Goal: Answer question/provide support

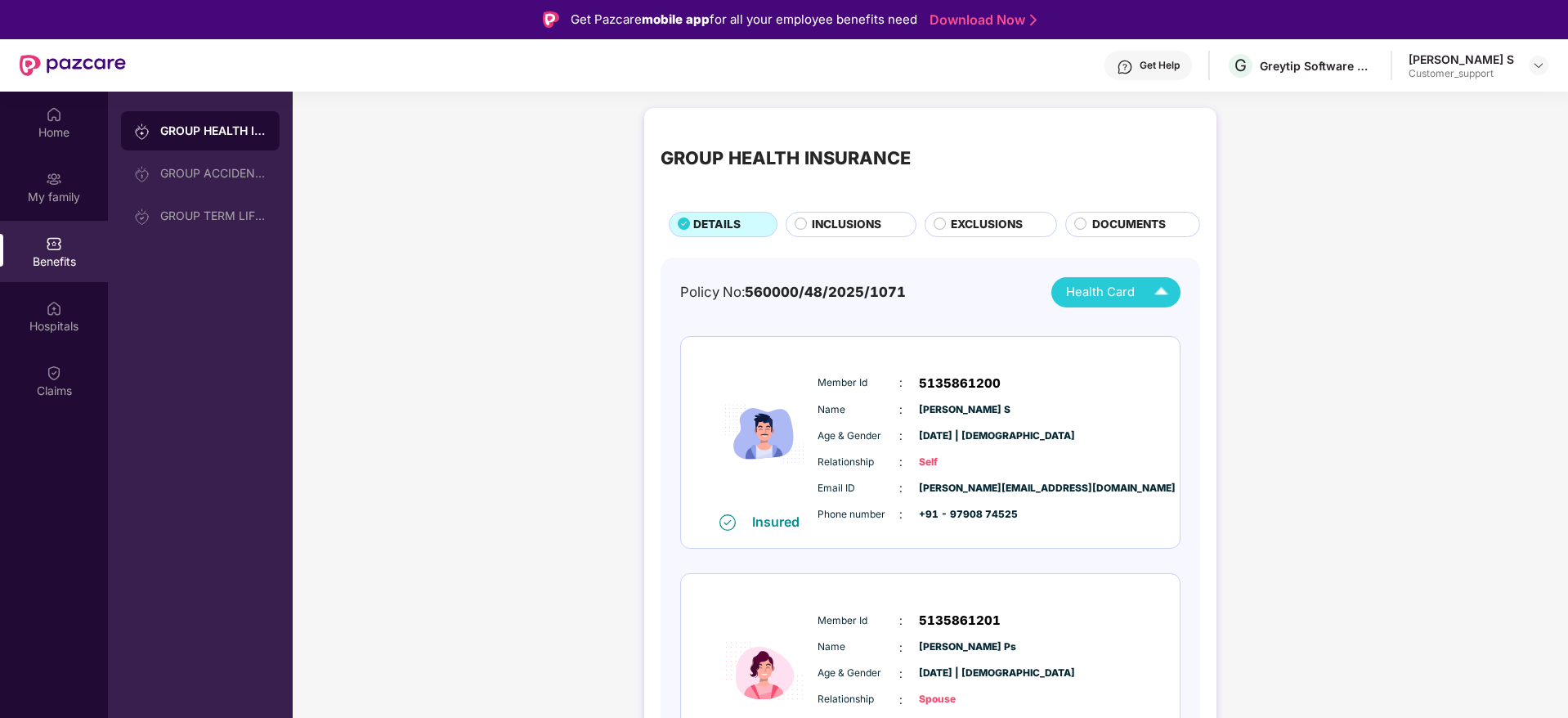
scroll to position [92, 0]
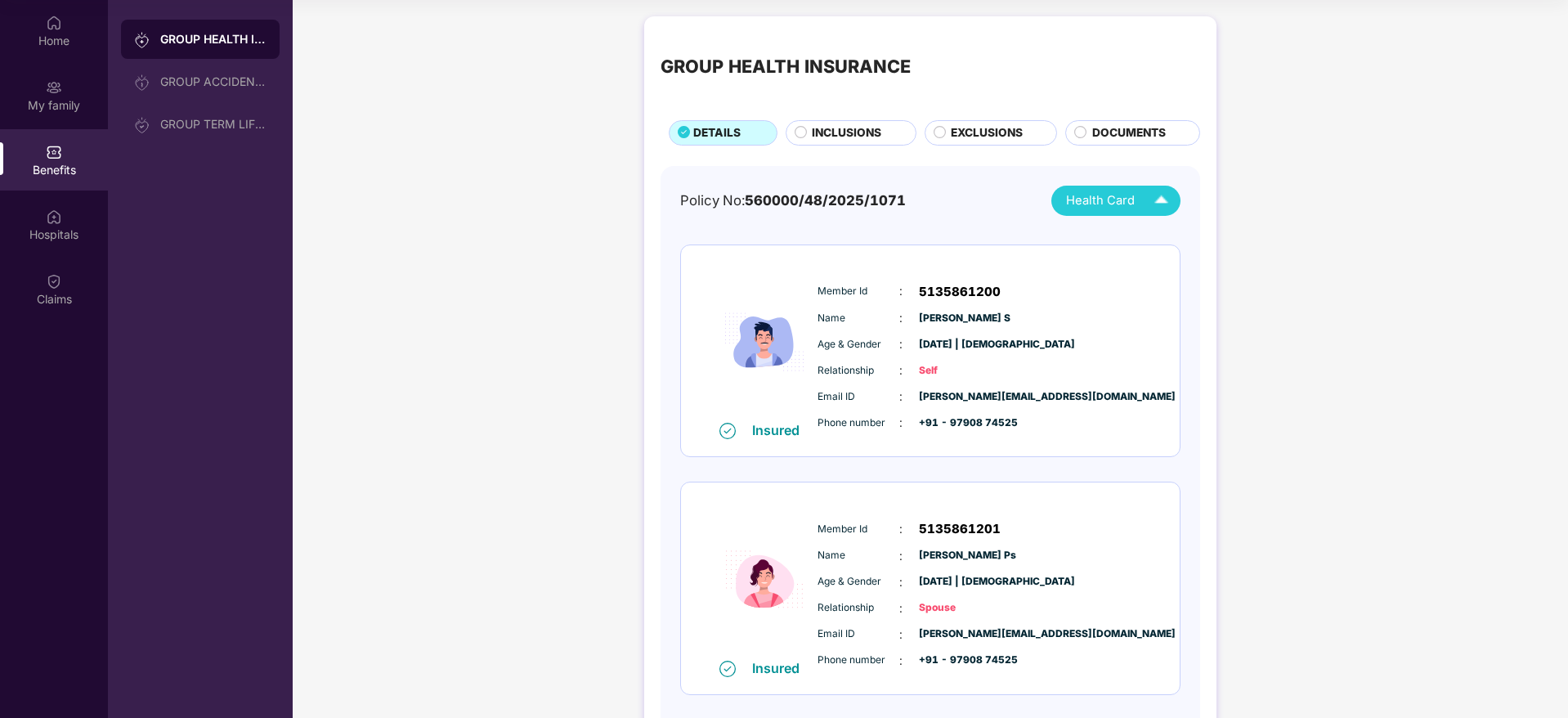
click at [1442, 66] on div "GROUP HEALTH INSURANCE DETAILS INCLUSIONS EXCLUSIONS DOCUMENTS Policy No: 56000…" at bounding box center [930, 403] width 1275 height 788
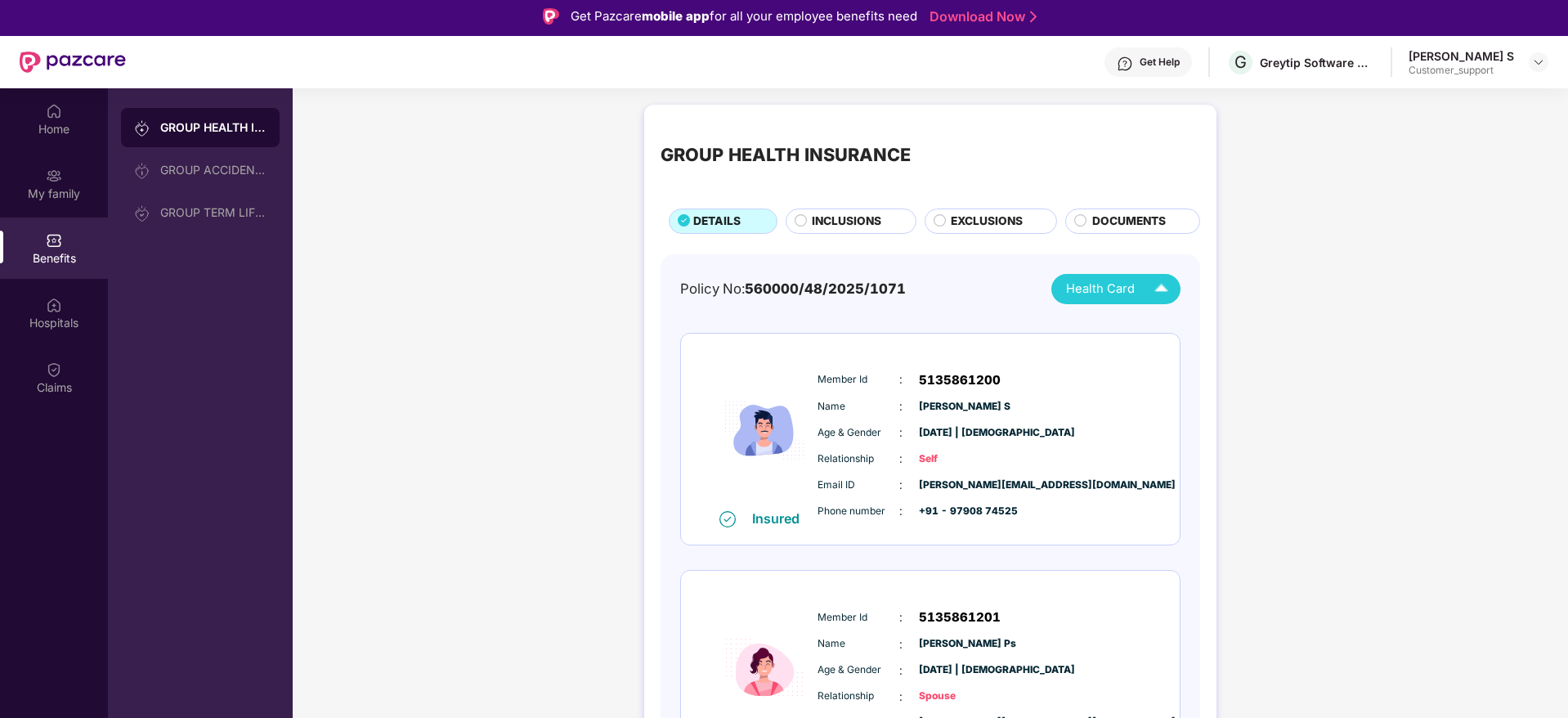
scroll to position [0, 0]
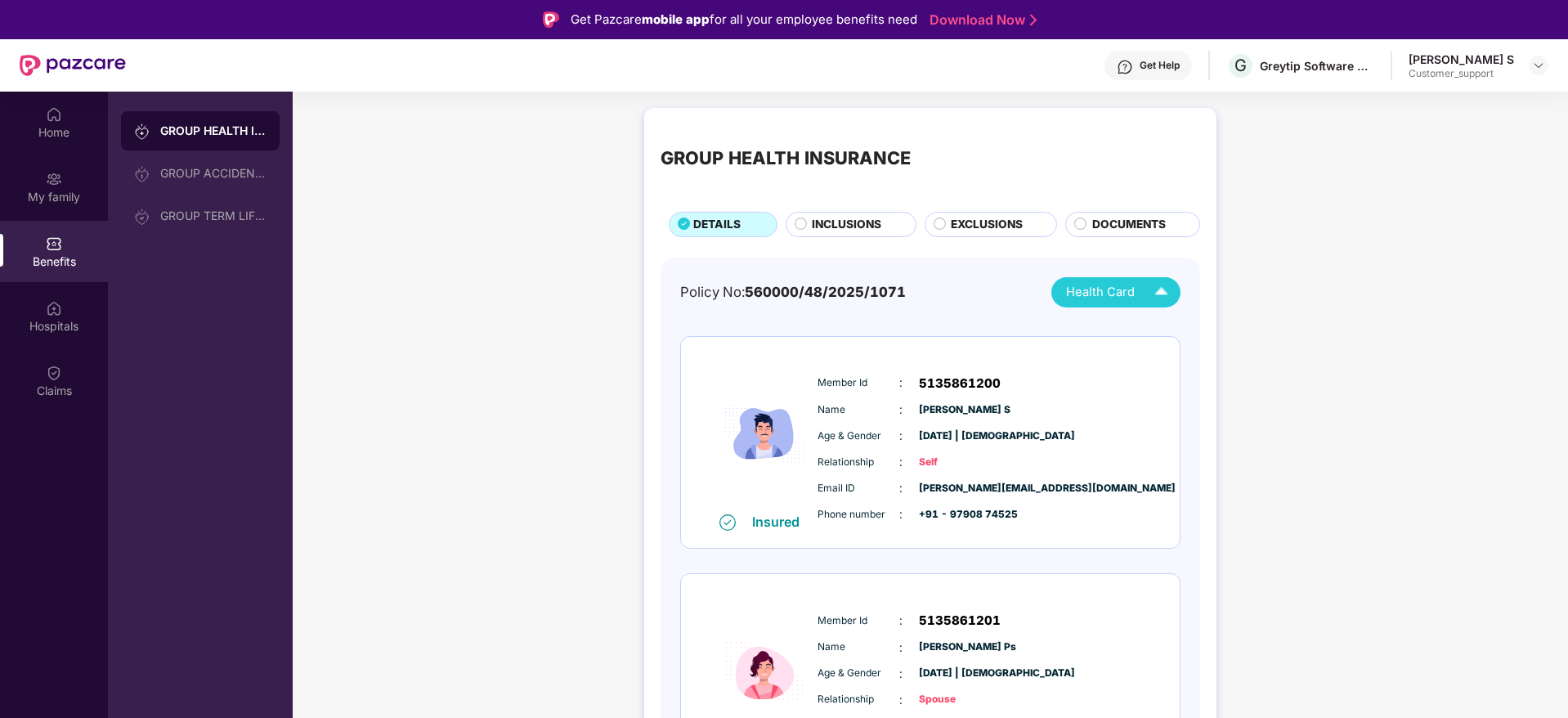
click at [1525, 57] on div "[PERSON_NAME] S Customer_support" at bounding box center [1478, 65] width 140 height 28
click at [1534, 65] on img at bounding box center [1538, 65] width 13 height 13
click at [1459, 93] on div "Switch to support view" at bounding box center [1462, 104] width 212 height 32
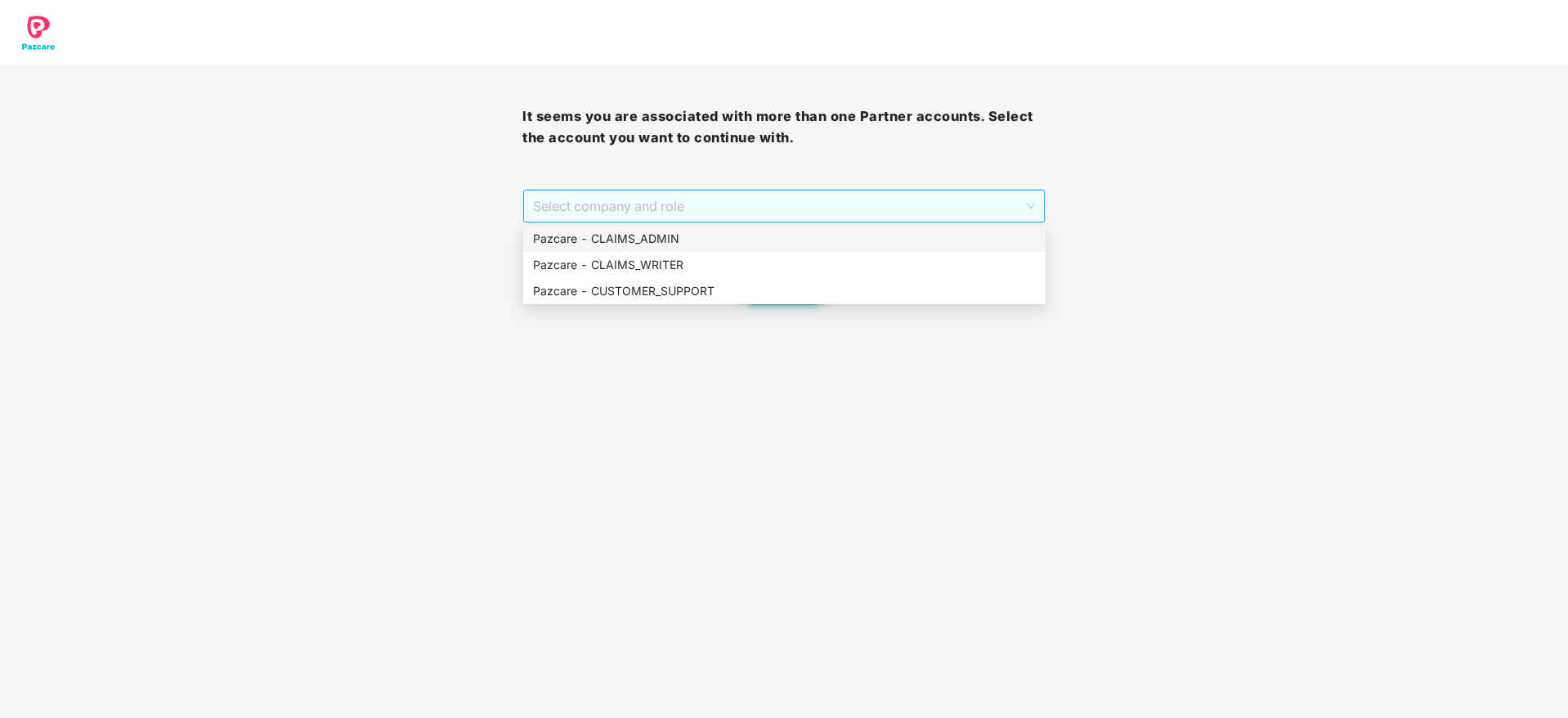
click at [804, 199] on span "Select company and role" at bounding box center [784, 206] width 501 height 31
click at [712, 232] on div "Pazcare - CLAIMS_ADMIN" at bounding box center [784, 238] width 503 height 18
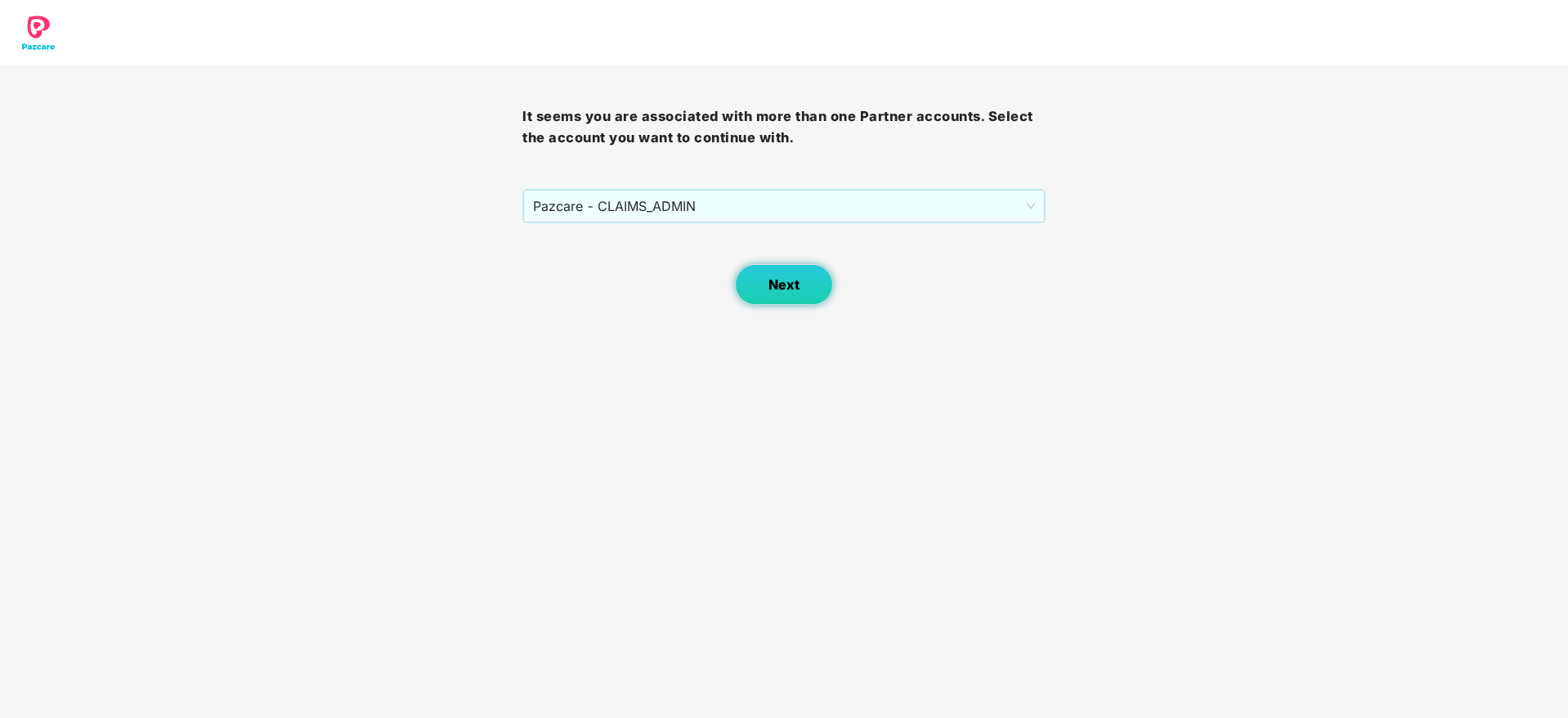
click at [792, 296] on button "Next" at bounding box center [784, 284] width 98 height 41
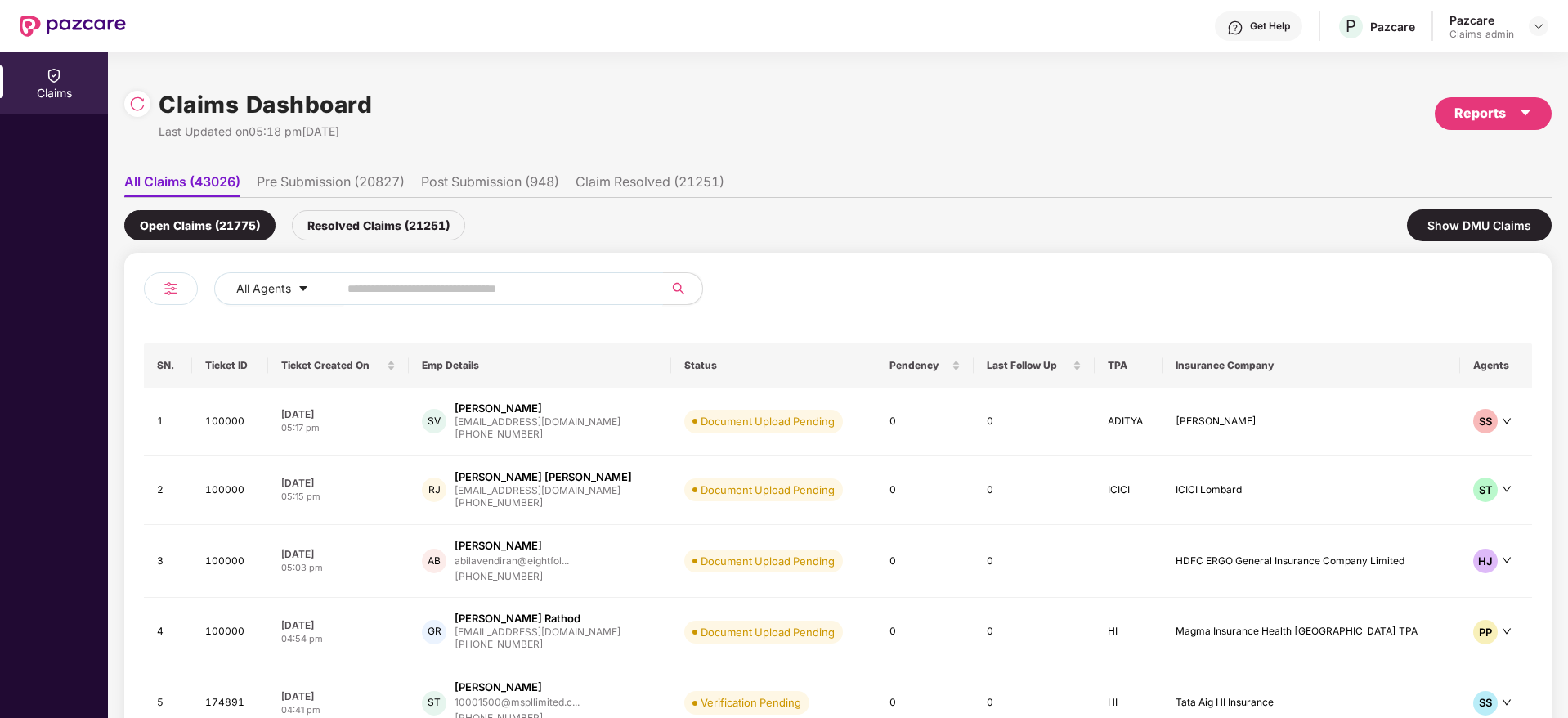
click at [537, 293] on input "text" at bounding box center [494, 289] width 294 height 25
paste input "******"
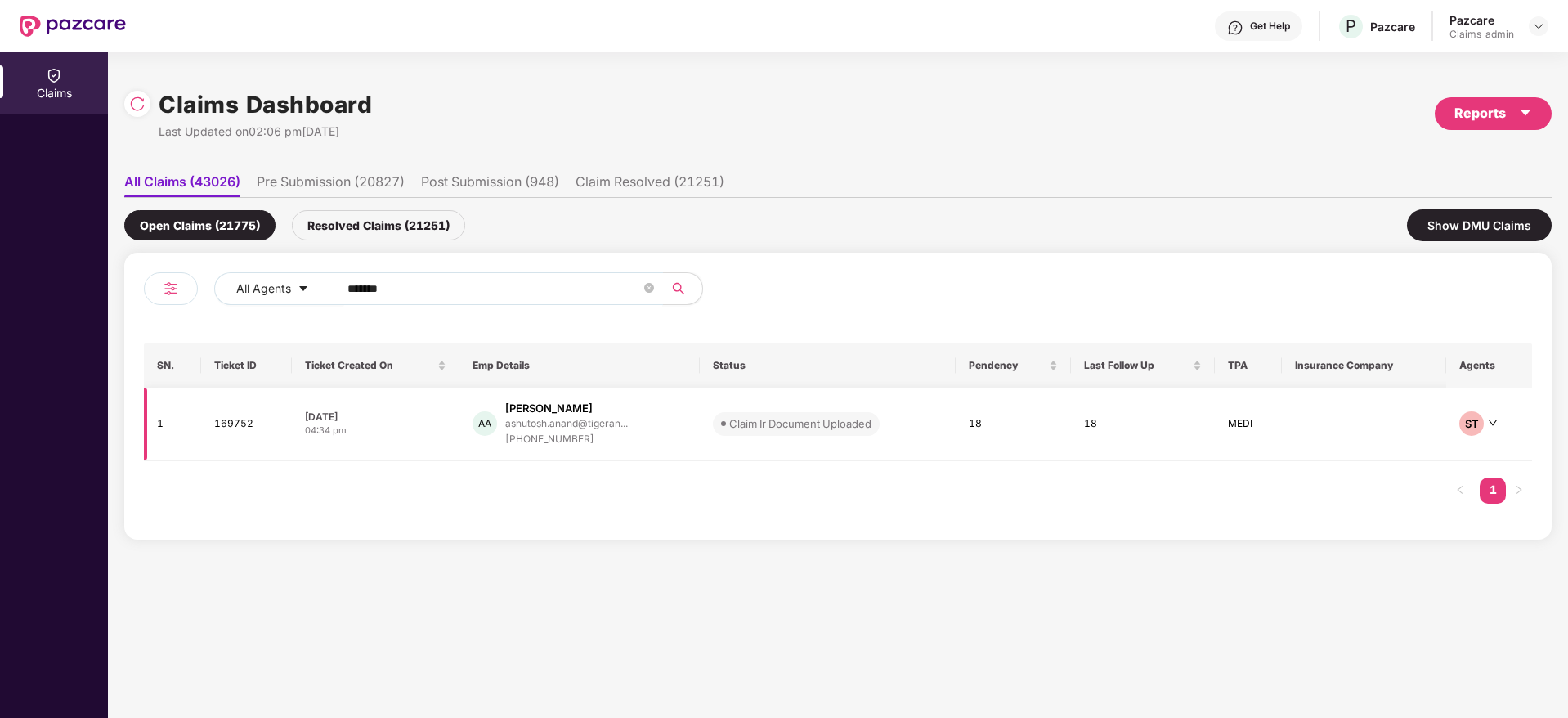
type input "******"
click at [593, 395] on td "AA [PERSON_NAME]... [PHONE_NUMBER]" at bounding box center [580, 425] width 241 height 74
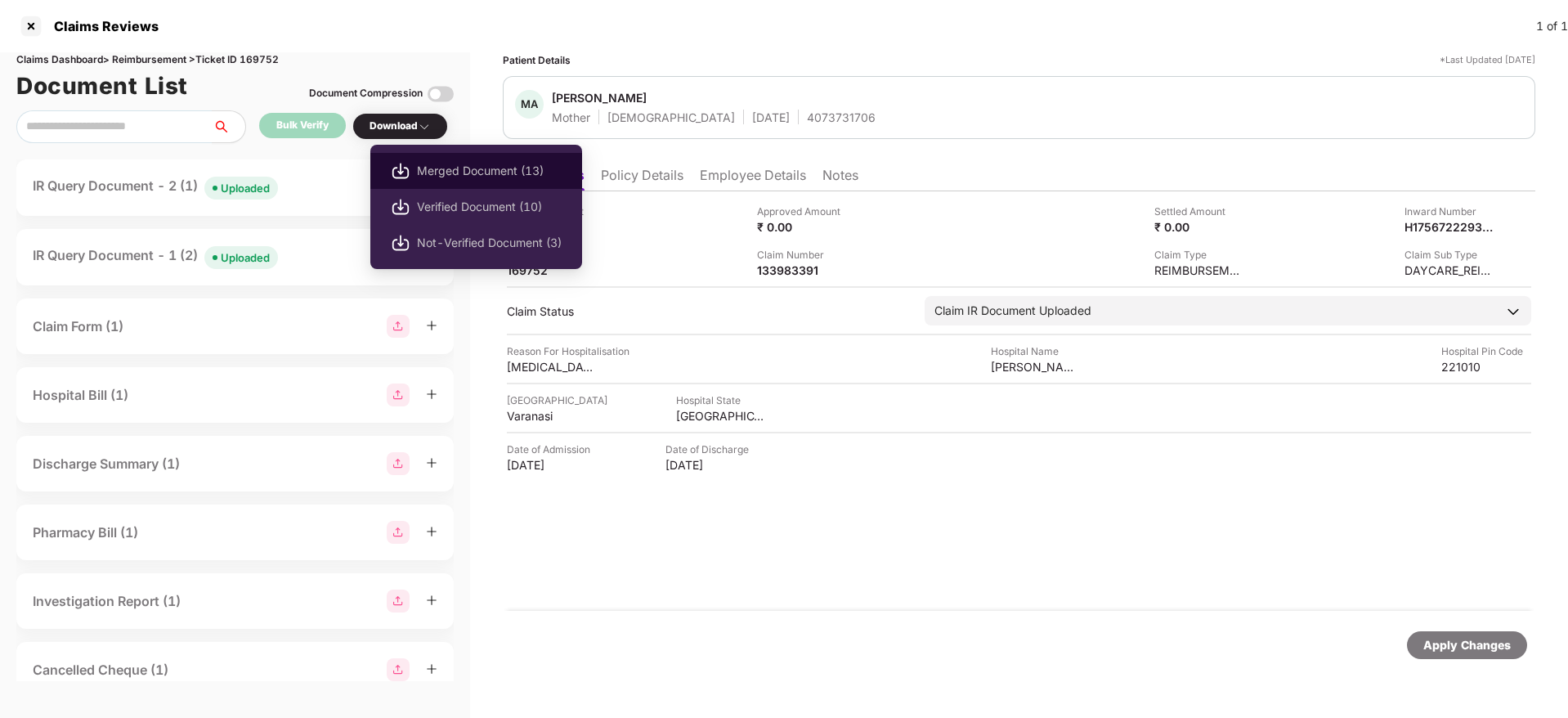
click at [448, 172] on span "Merged Document (13)" at bounding box center [489, 171] width 145 height 18
